Goal: Task Accomplishment & Management: Manage account settings

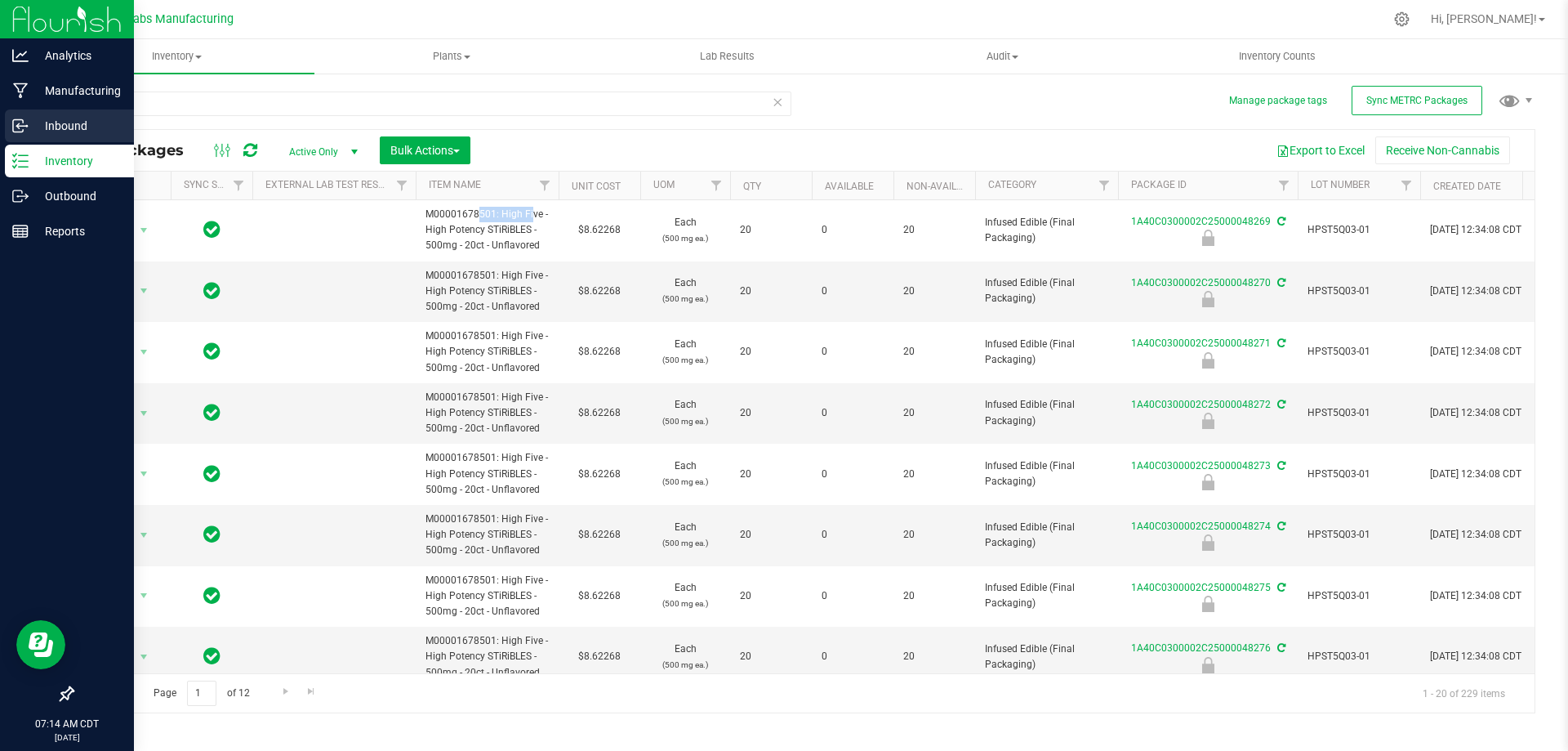
click at [45, 123] on p "Inbound" at bounding box center [77, 125] width 98 height 20
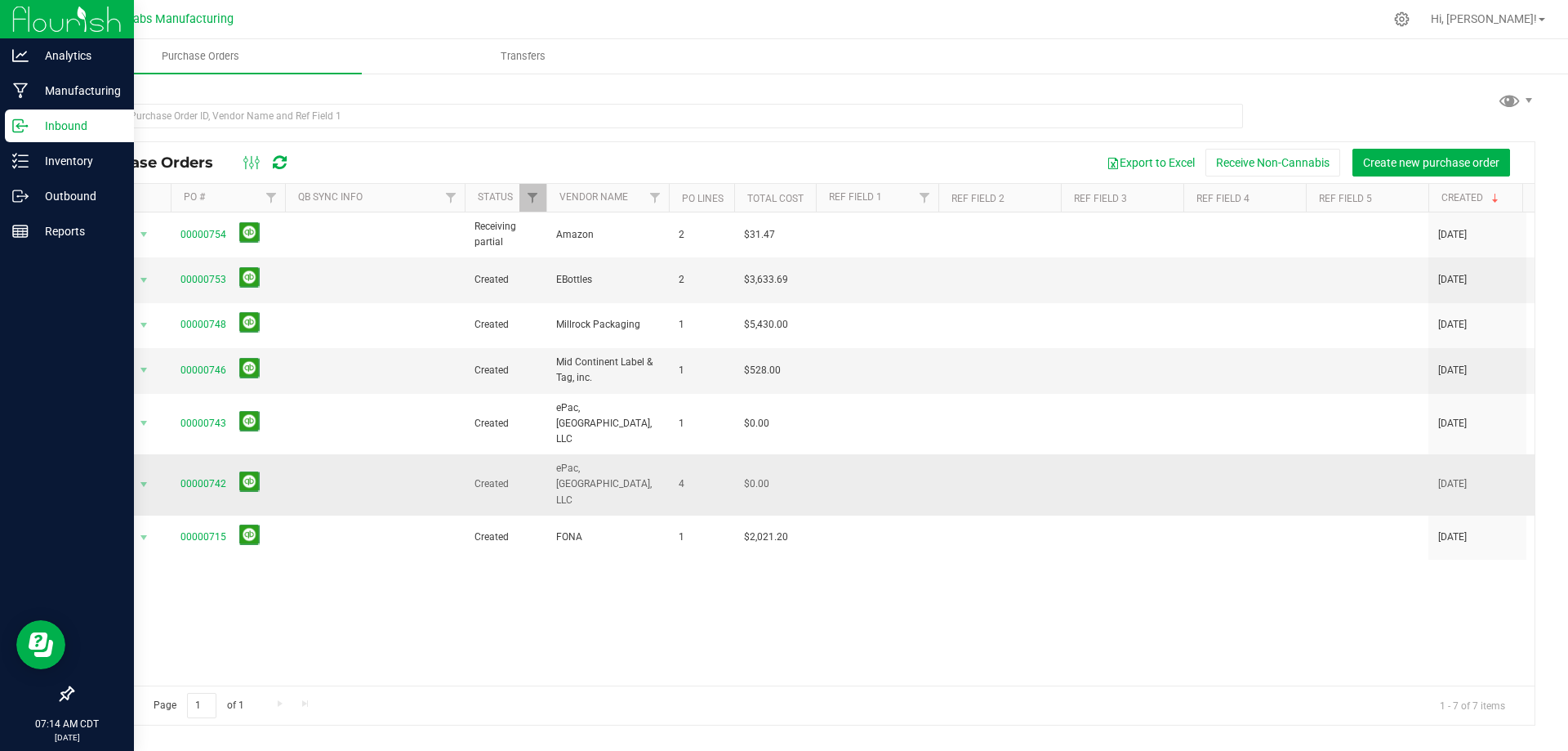
click at [226, 472] on span "00000742" at bounding box center [227, 484] width 95 height 25
click at [207, 478] on link "00000742" at bounding box center [203, 484] width 46 height 12
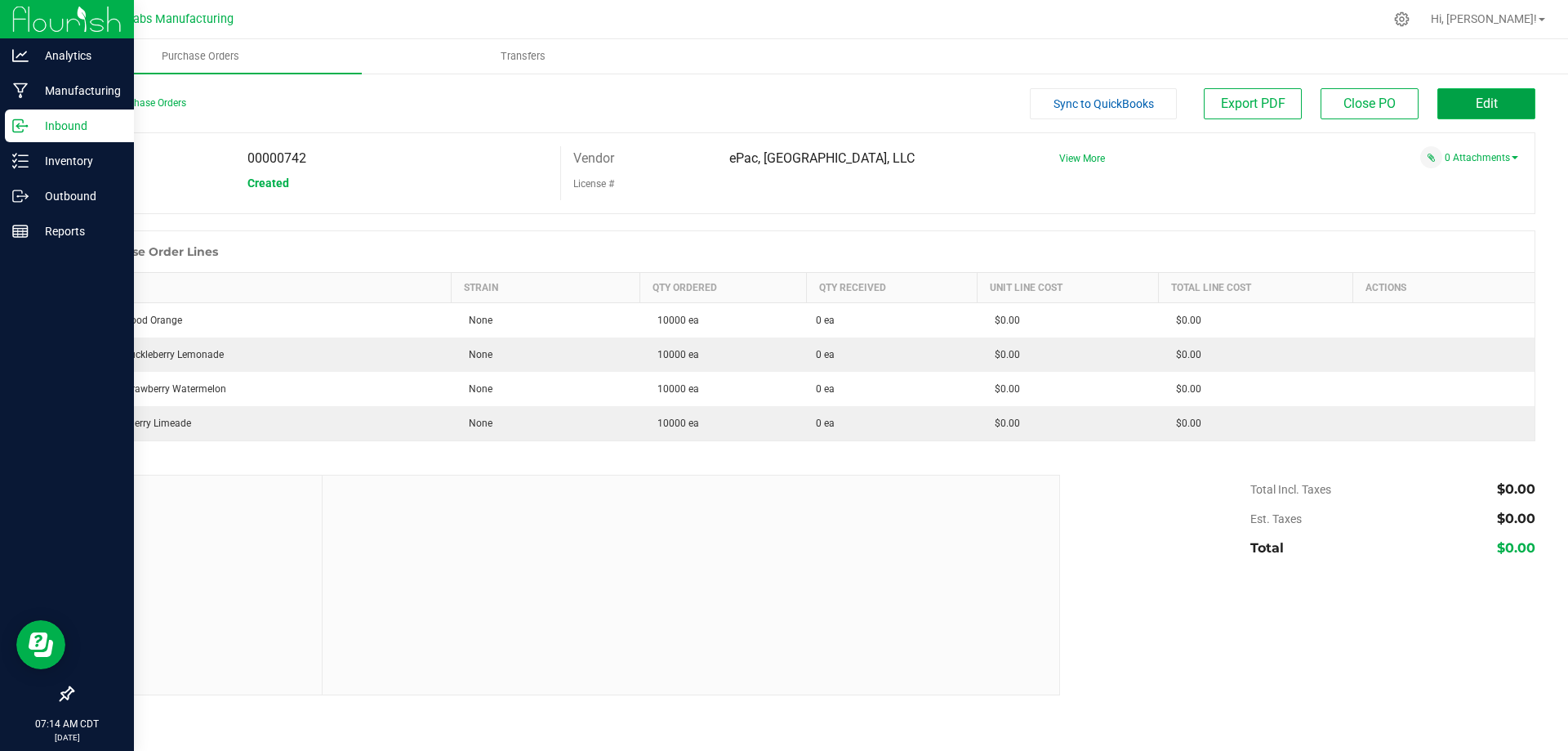
click at [1474, 100] on button "Edit" at bounding box center [1487, 104] width 98 height 31
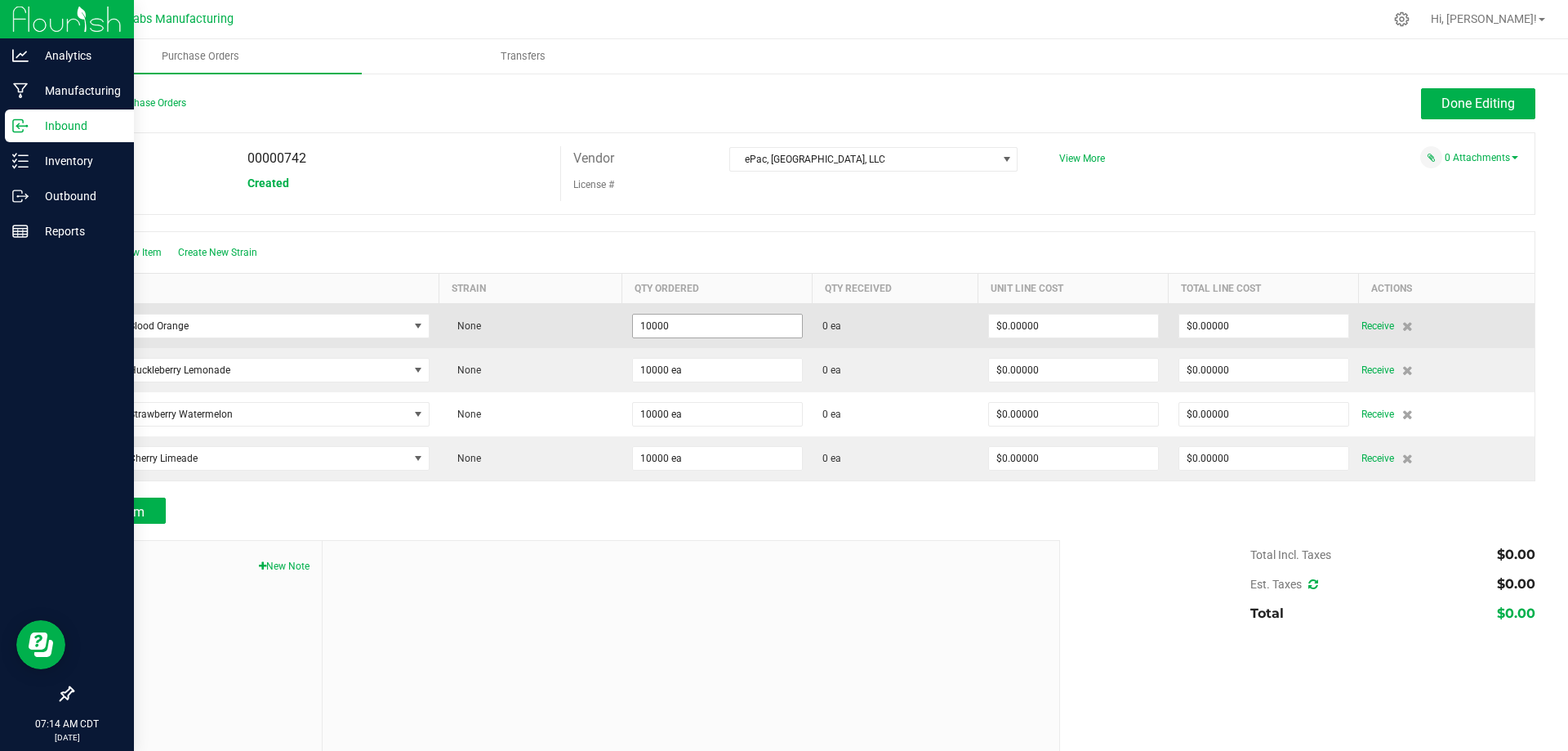
click at [737, 327] on input "10000" at bounding box center [717, 325] width 170 height 23
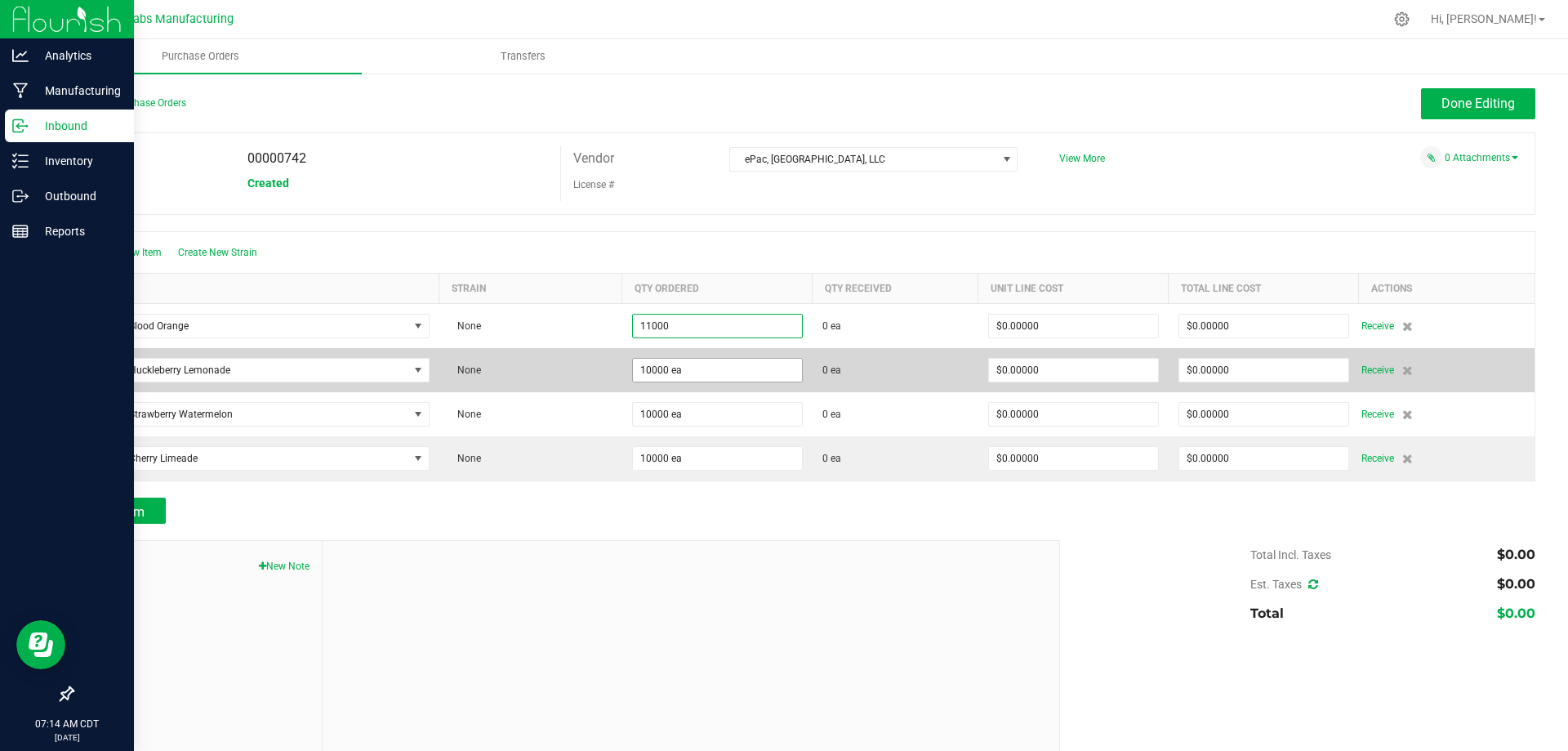
type input "11000 ea"
type input "10000"
click at [724, 366] on input "10000" at bounding box center [717, 370] width 170 height 23
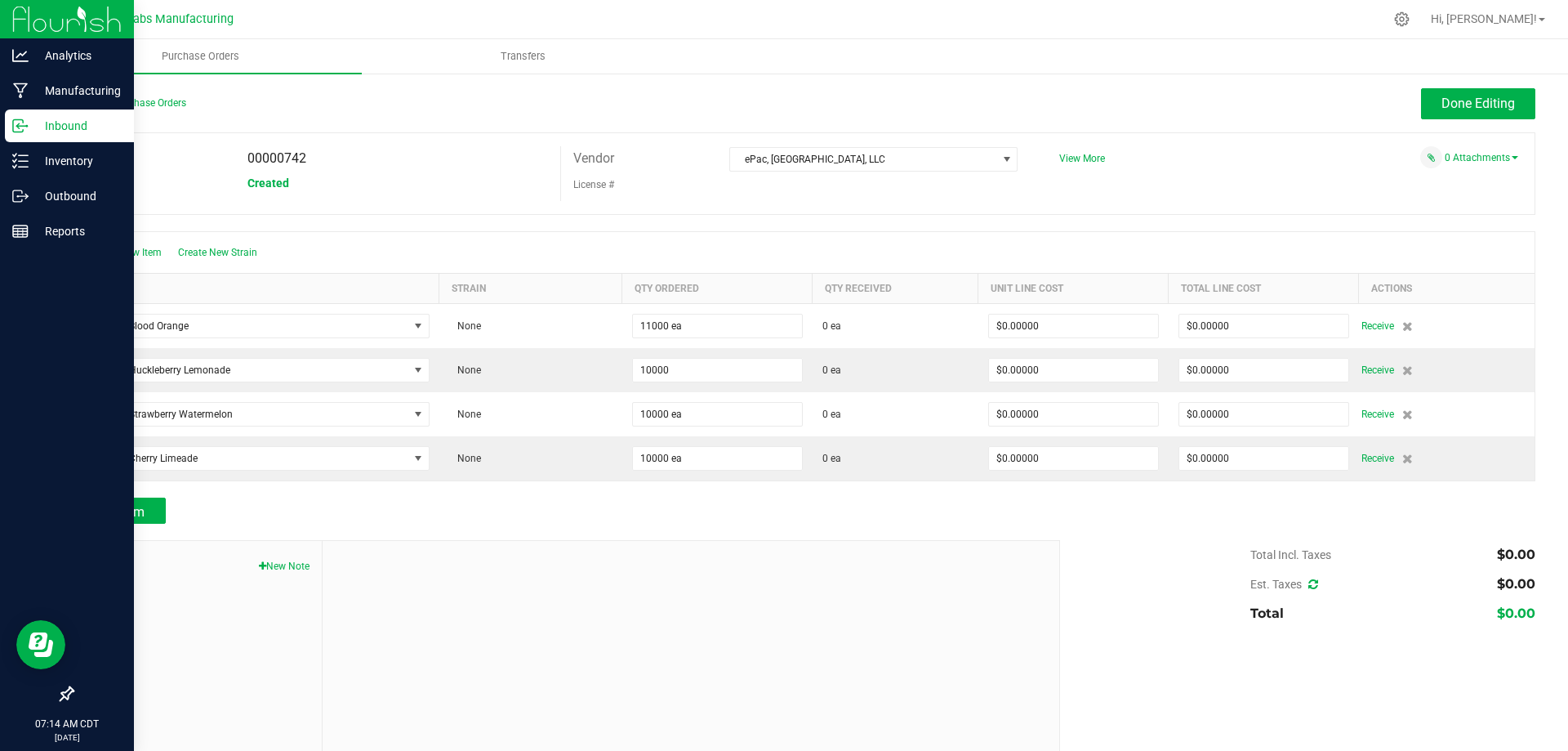
click at [724, 366] on input "10000" at bounding box center [717, 370] width 170 height 23
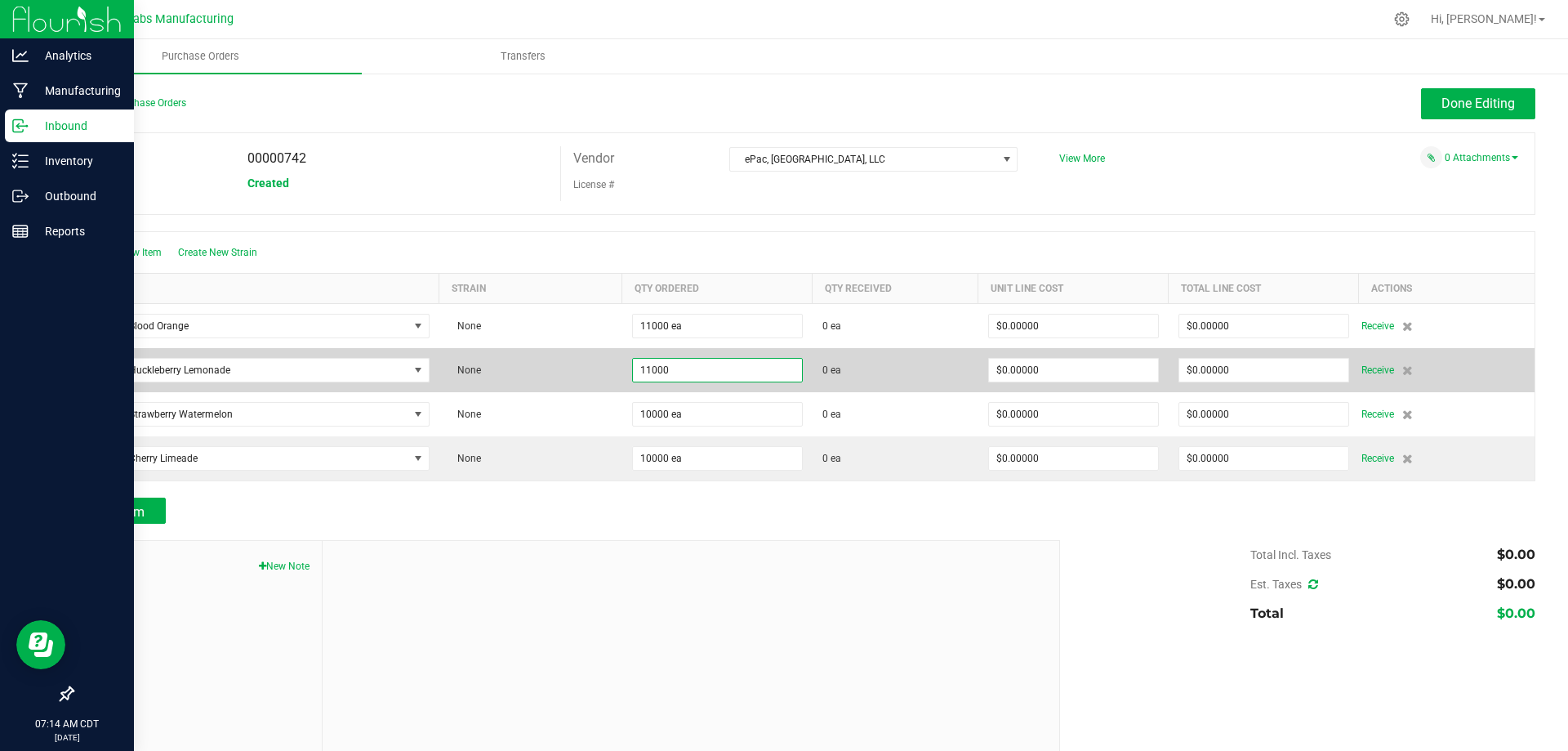
type input "11000 ea"
click at [596, 372] on td "None" at bounding box center [530, 370] width 183 height 44
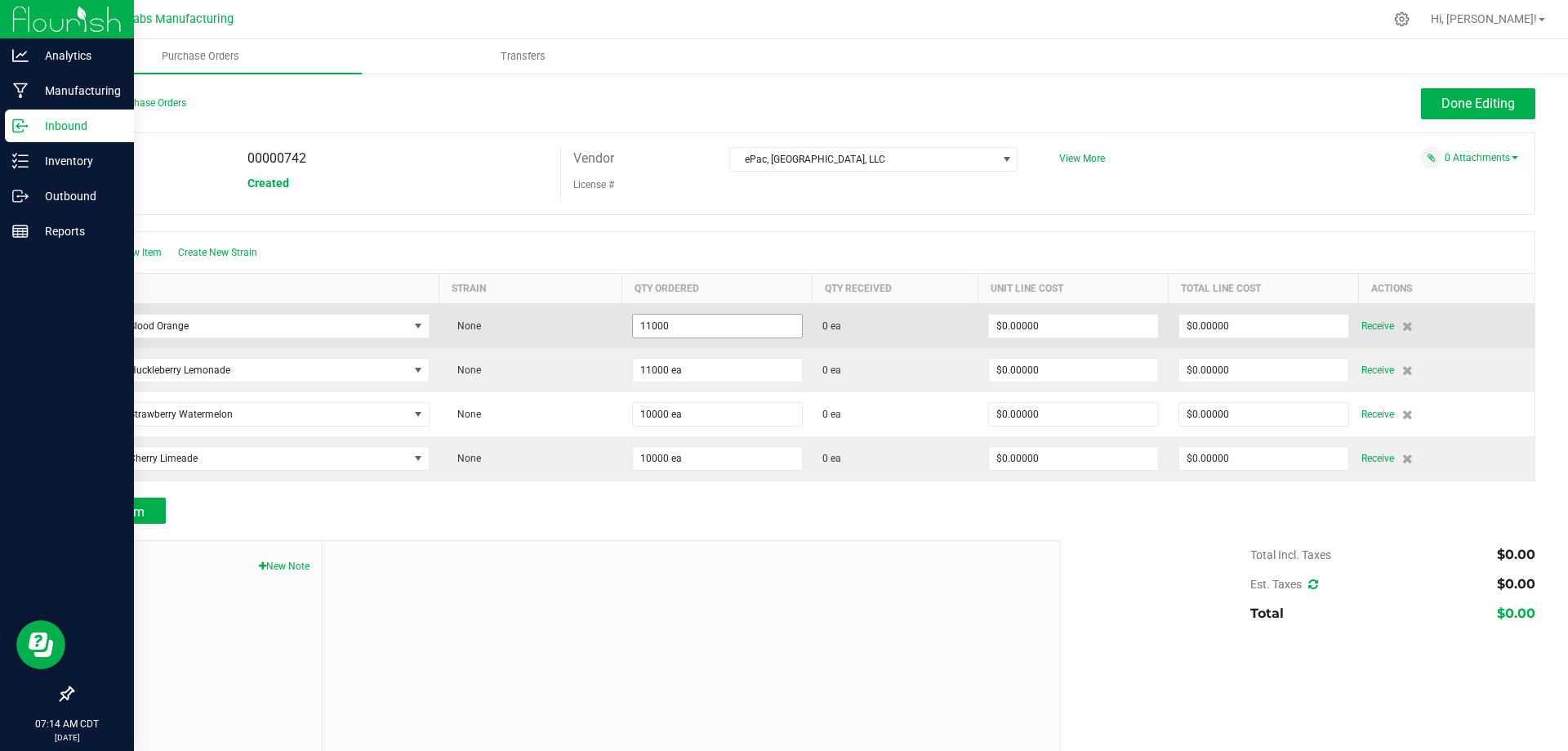
click at [714, 322] on input "11000" at bounding box center [717, 325] width 170 height 23
type input "0"
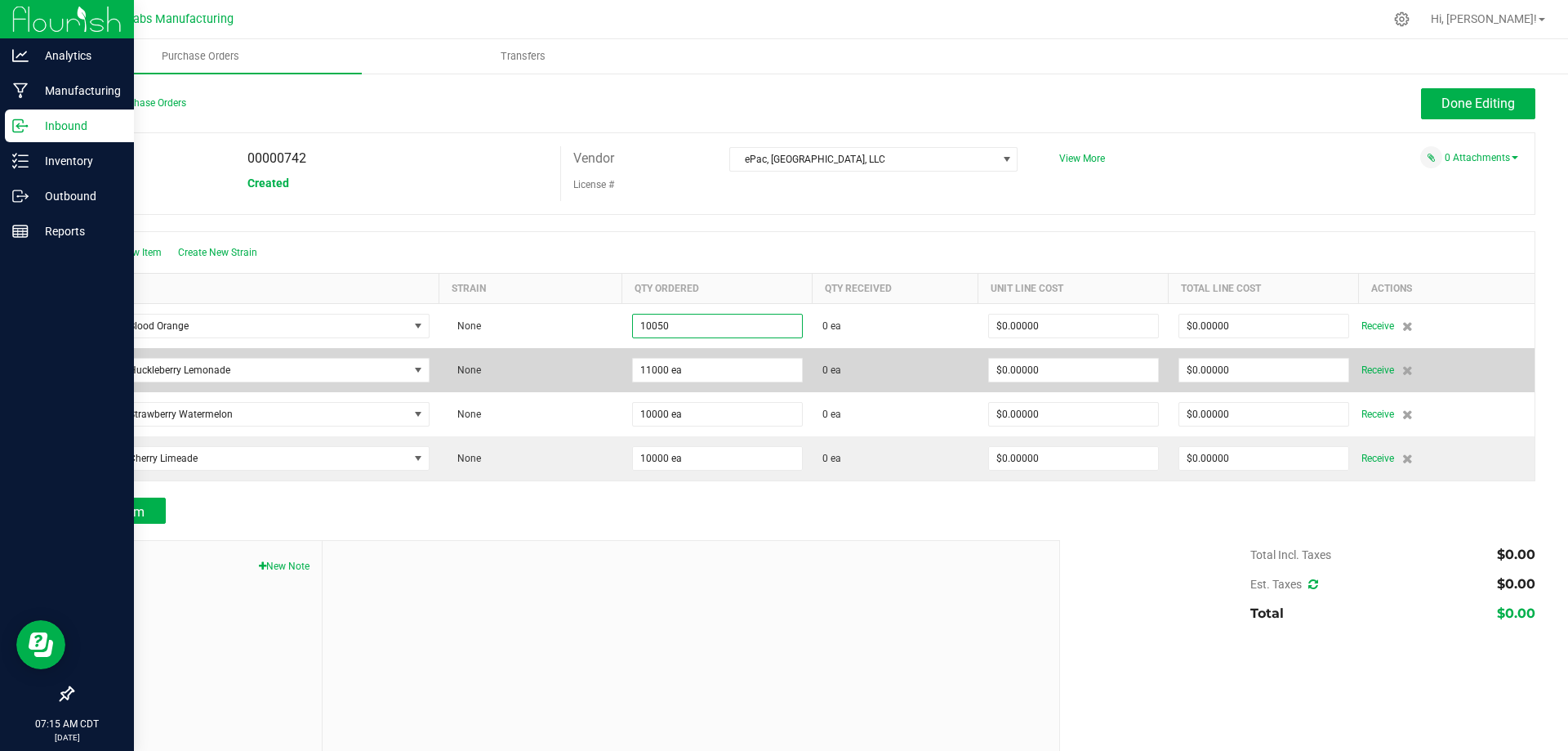
type input "10050 ea"
click at [557, 386] on td "None" at bounding box center [530, 370] width 183 height 44
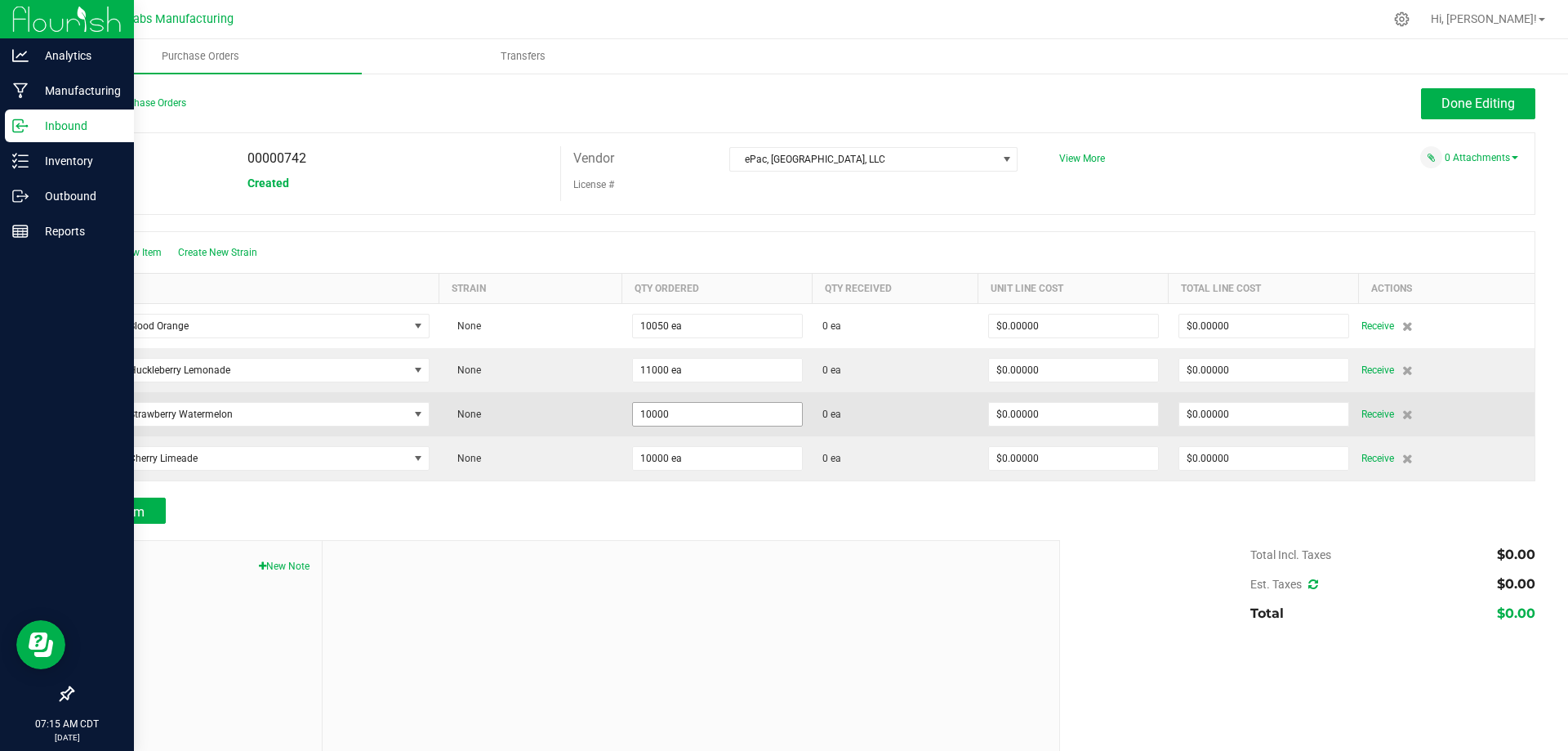
click at [681, 419] on input "10000" at bounding box center [717, 414] width 170 height 23
type input "10375 ea"
click at [545, 426] on td "None" at bounding box center [530, 414] width 183 height 44
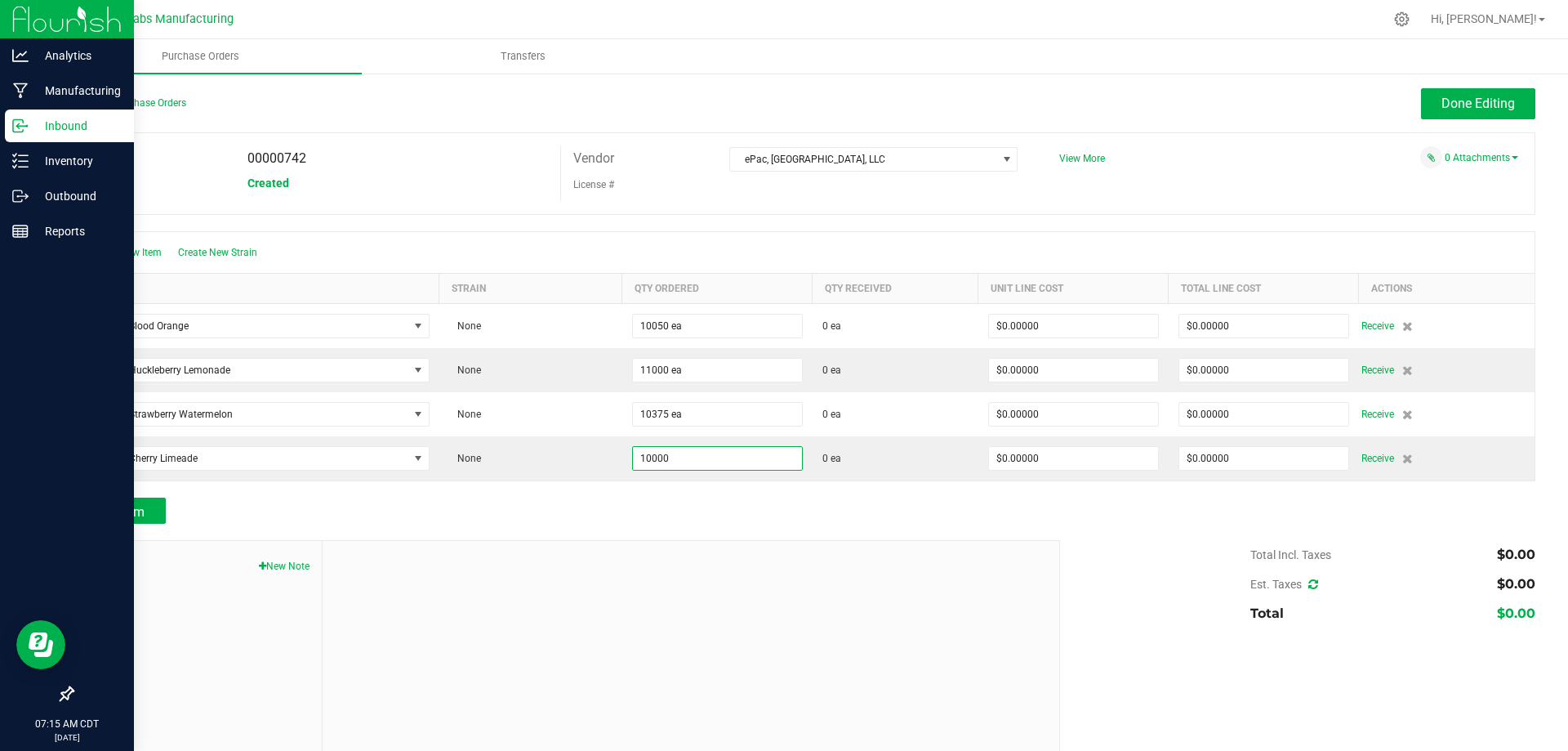
click at [674, 461] on input "10000" at bounding box center [717, 458] width 170 height 23
type input "11000 ea"
click at [647, 545] on div at bounding box center [691, 650] width 737 height 219
click at [1479, 114] on button "Done Editing" at bounding box center [1478, 104] width 115 height 31
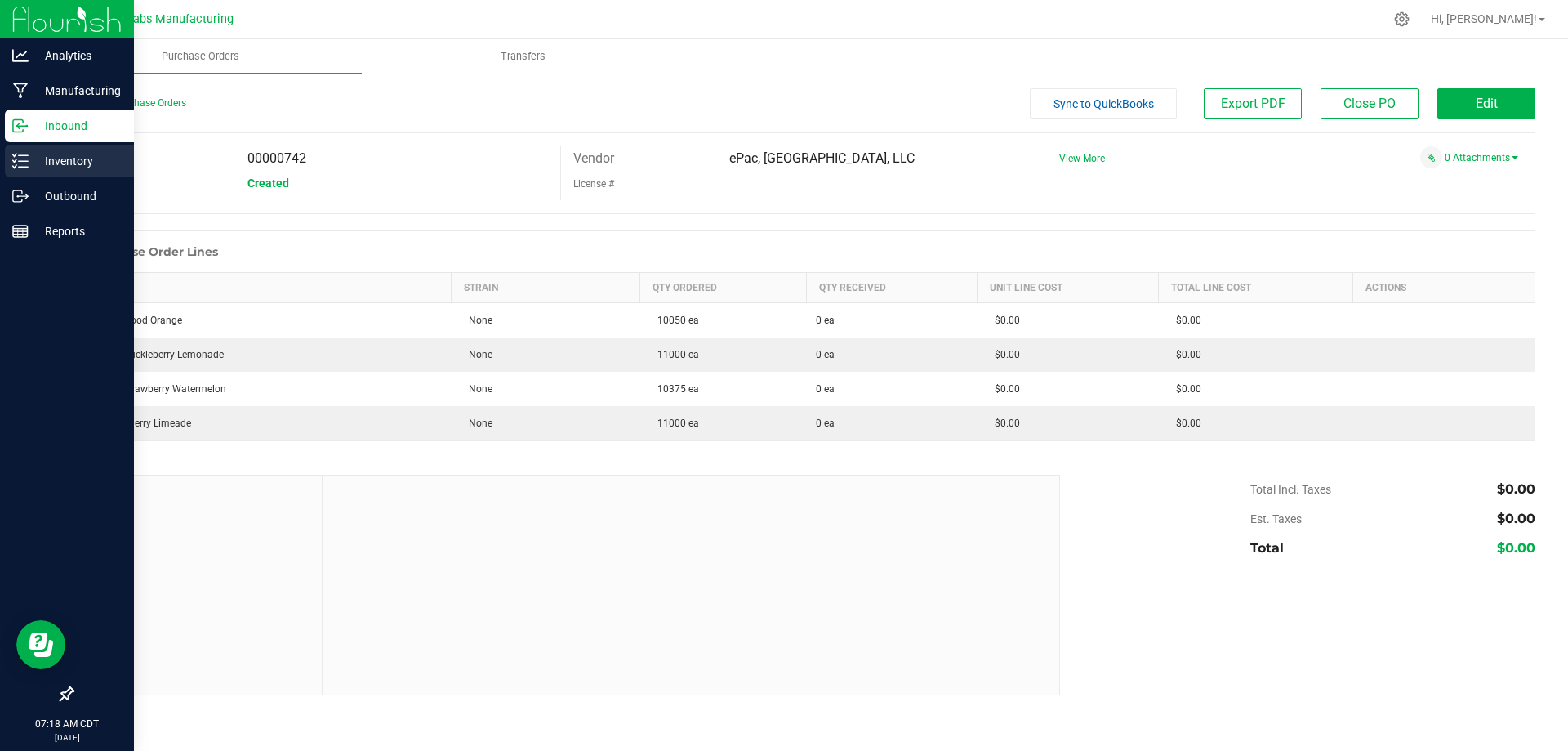
click at [37, 171] on div "Inventory" at bounding box center [70, 161] width 129 height 32
